Goal: Find contact information: Find contact information

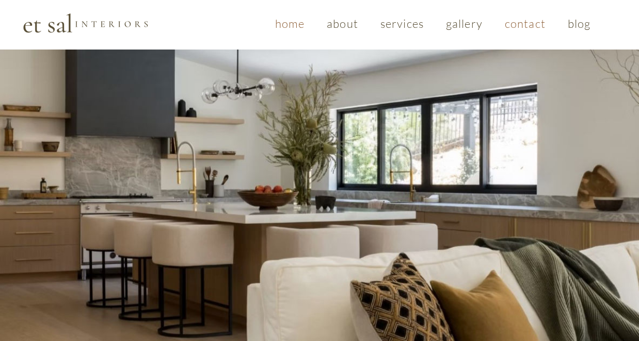
click at [522, 25] on span "contact" at bounding box center [525, 24] width 41 height 14
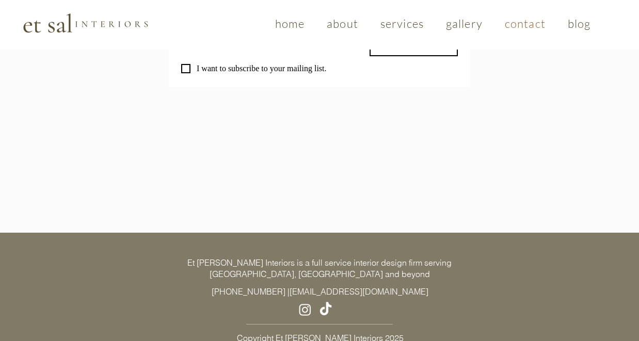
scroll to position [1012, 0]
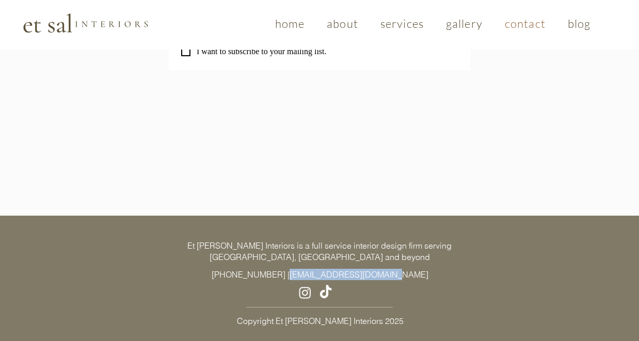
drag, startPoint x: 308, startPoint y: 263, endPoint x: 395, endPoint y: 263, distance: 87.2
click at [395, 269] on p "[PHONE_NUMBER] | [EMAIL_ADDRESS][DOMAIN_NAME]" at bounding box center [320, 274] width 310 height 11
copy link "[EMAIL_ADDRESS][DOMAIN_NAME]"
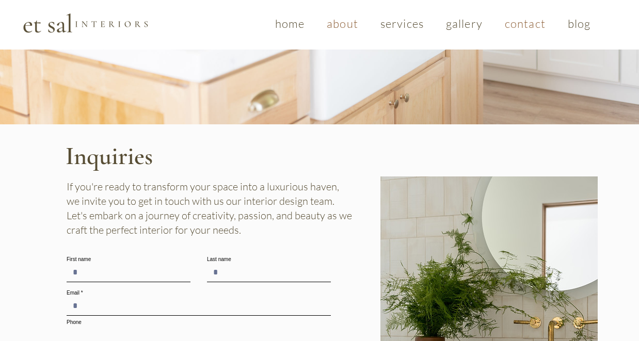
click at [335, 26] on span "about" at bounding box center [342, 24] width 31 height 14
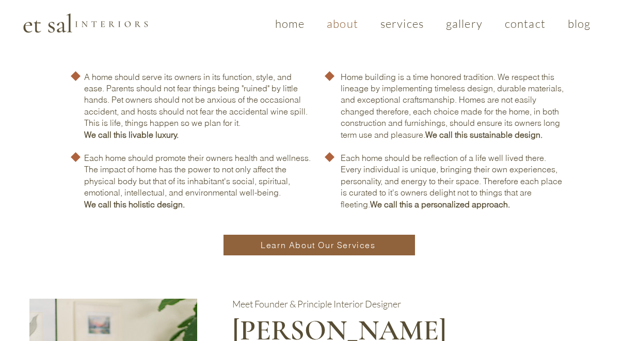
scroll to position [581, 0]
